Goal: Task Accomplishment & Management: Manage account settings

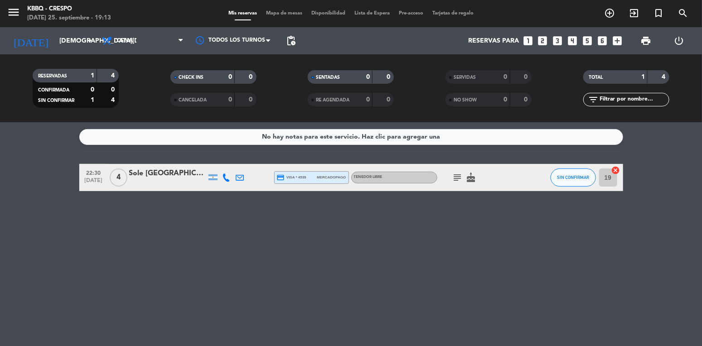
click at [454, 174] on icon "subject" at bounding box center [457, 177] width 11 height 11
click at [501, 235] on div "No hay notas para este servicio. Haz clic para agregar una 22:30 [DATE] 4 Sole …" at bounding box center [351, 234] width 702 height 224
click at [59, 40] on input "[DEMOGRAPHIC_DATA][DATE]" at bounding box center [98, 41] width 86 height 17
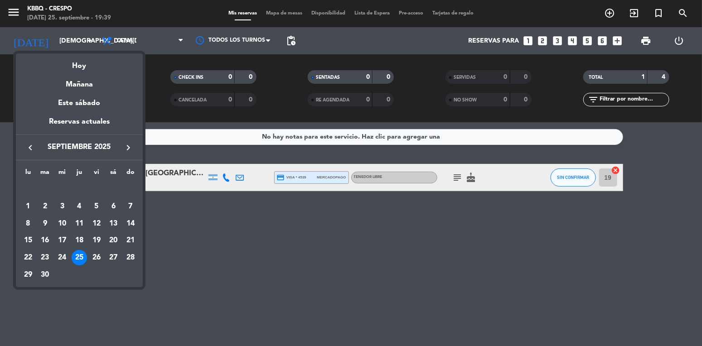
click at [129, 146] on icon "keyboard_arrow_right" at bounding box center [128, 147] width 11 height 11
click at [82, 199] on div "2" at bounding box center [79, 206] width 15 height 15
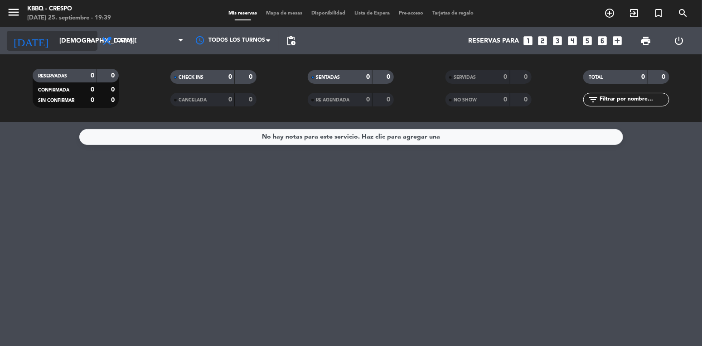
click at [67, 35] on input "[DEMOGRAPHIC_DATA][DATE]" at bounding box center [98, 41] width 86 height 17
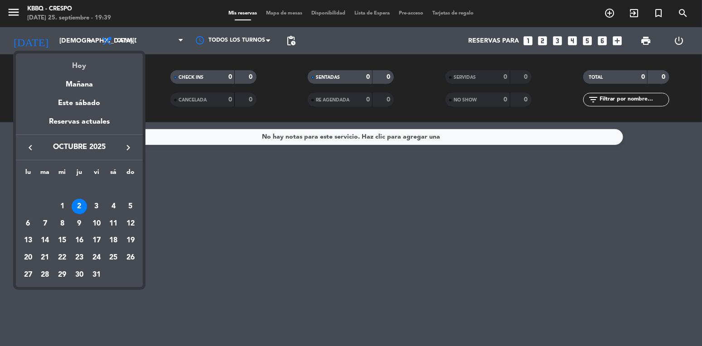
click at [74, 64] on div "Hoy" at bounding box center [79, 62] width 127 height 19
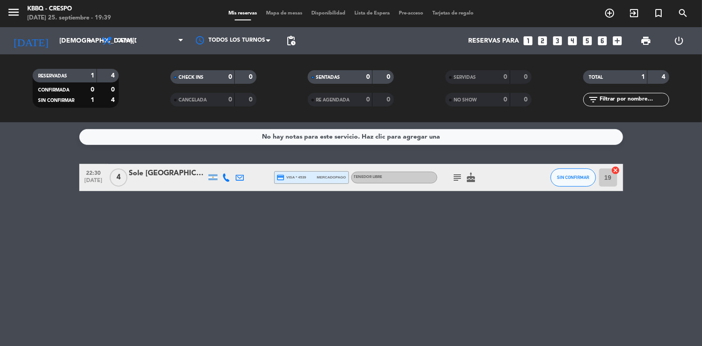
click at [455, 176] on icon "subject" at bounding box center [457, 177] width 11 height 11
click at [55, 47] on input "[DEMOGRAPHIC_DATA][DATE]" at bounding box center [98, 41] width 86 height 17
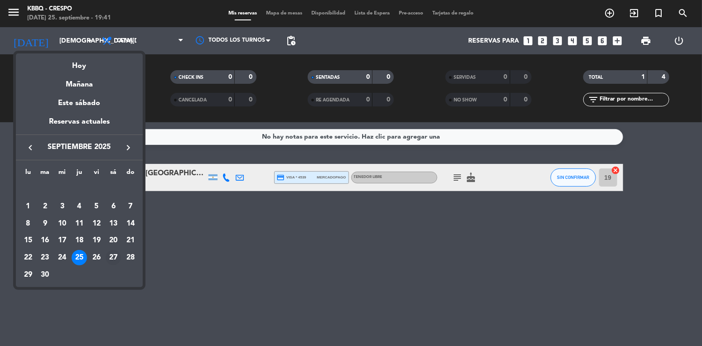
click at [111, 257] on div "27" at bounding box center [113, 257] width 15 height 15
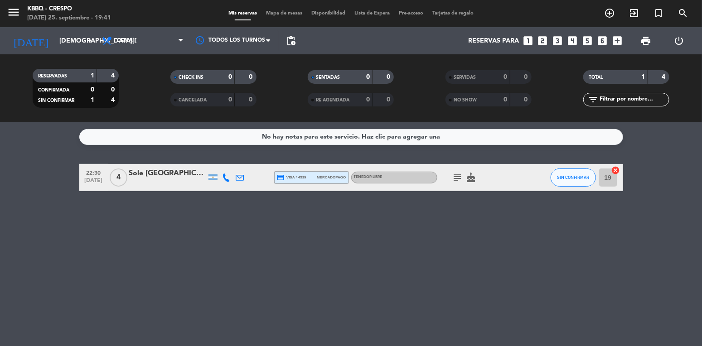
type input "[DATE]"
